Goal: Task Accomplishment & Management: Manage account settings

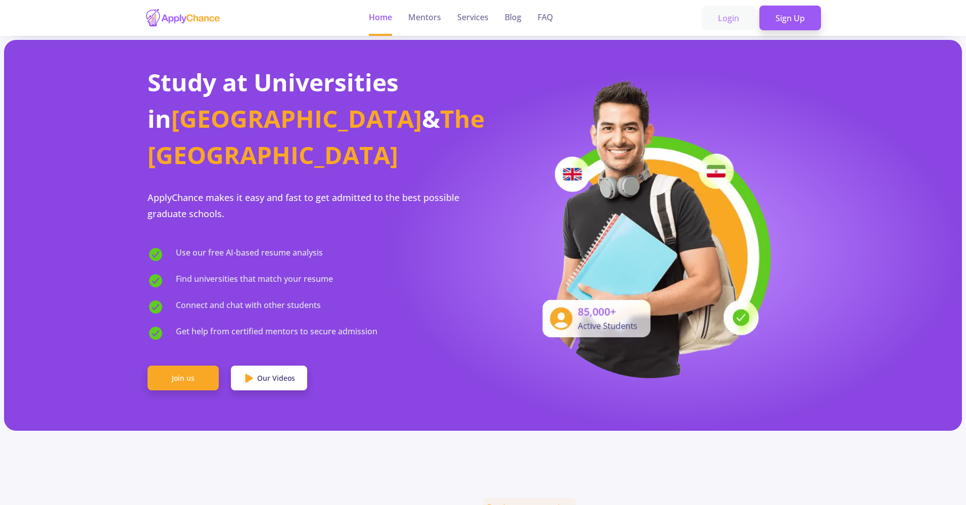
click at [724, 15] on link "Login" at bounding box center [729, 18] width 54 height 25
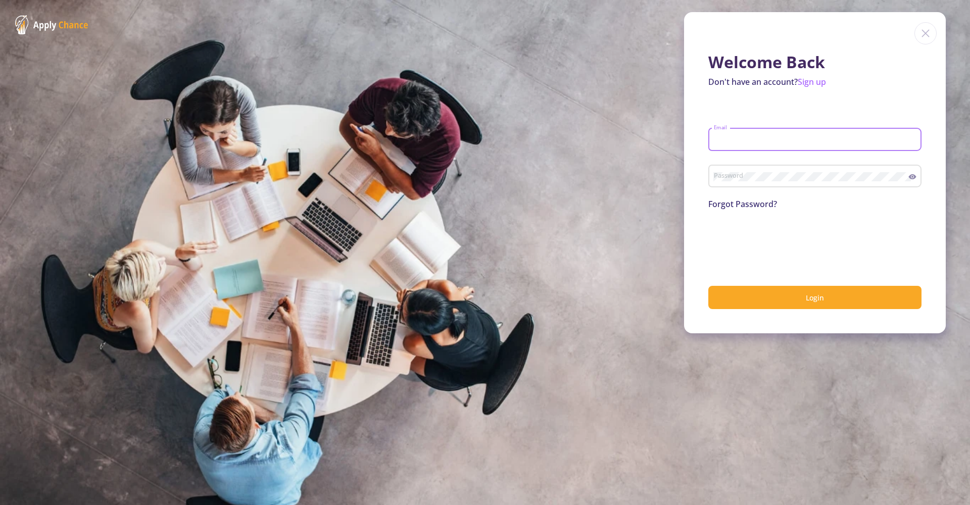
type input "[EMAIL_ADDRESS][DOMAIN_NAME]"
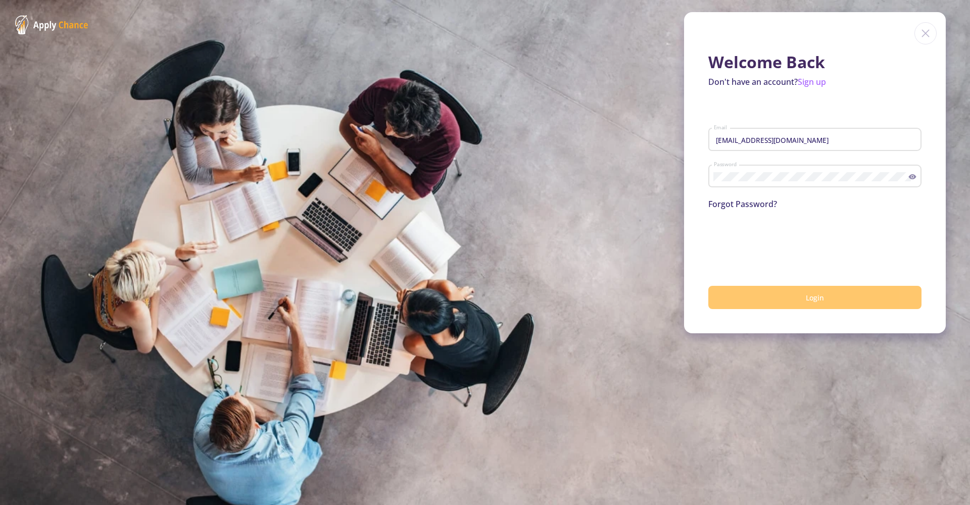
click at [772, 292] on button "Login" at bounding box center [814, 298] width 213 height 24
